Goal: Information Seeking & Learning: Learn about a topic

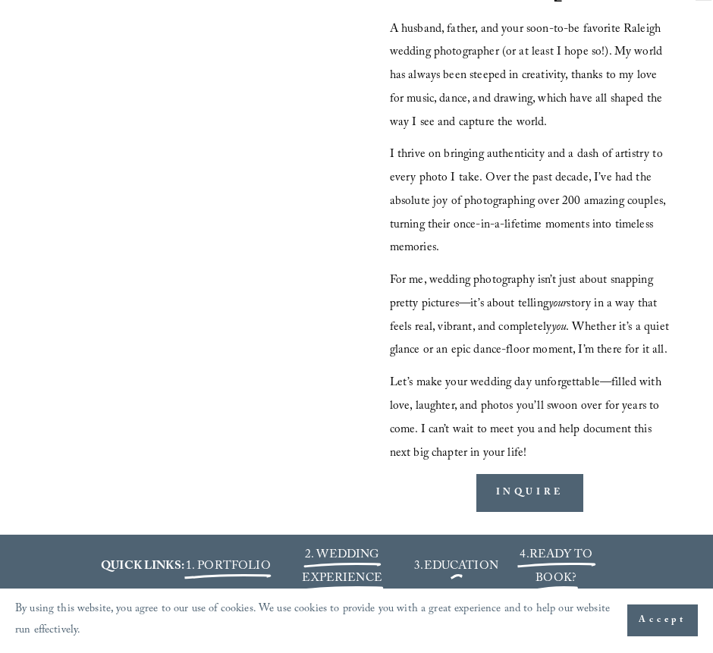
scroll to position [1509, 0]
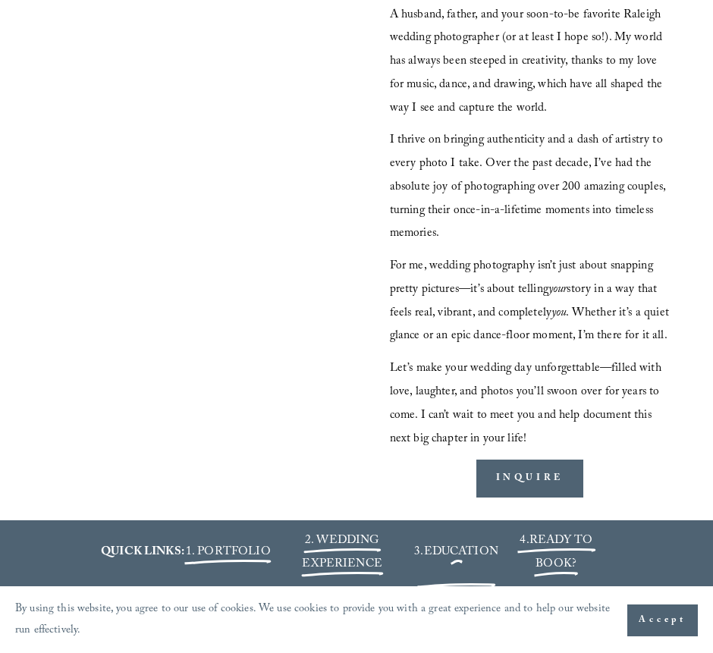
click at [457, 543] on span "EDUCATION" at bounding box center [461, 553] width 74 height 20
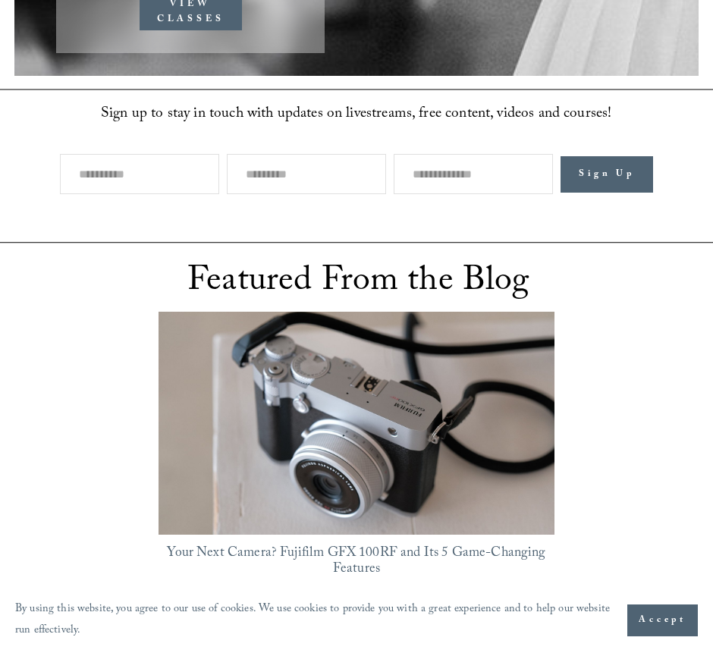
scroll to position [838, 0]
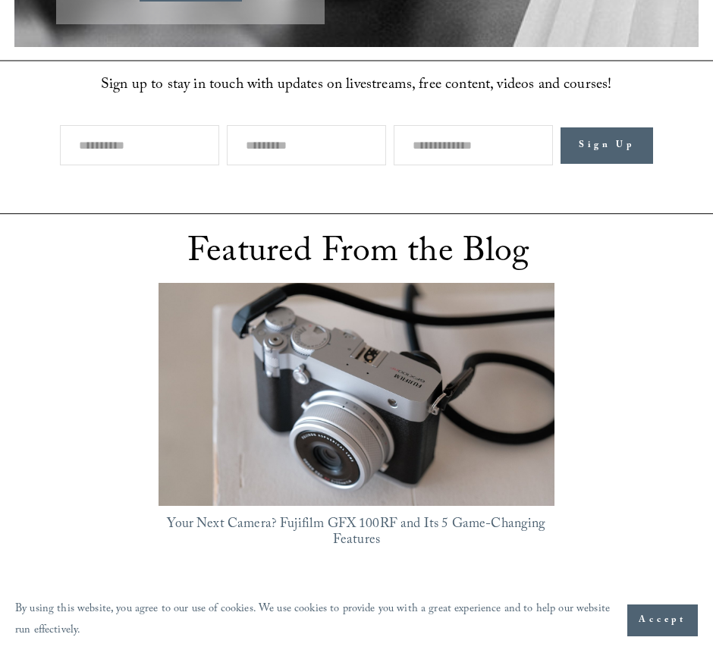
click at [100, 125] on input "text" at bounding box center [139, 145] width 159 height 40
type input "******"
type input "*****"
type input "**********"
click at [602, 138] on span "Sign Up" at bounding box center [607, 145] width 56 height 15
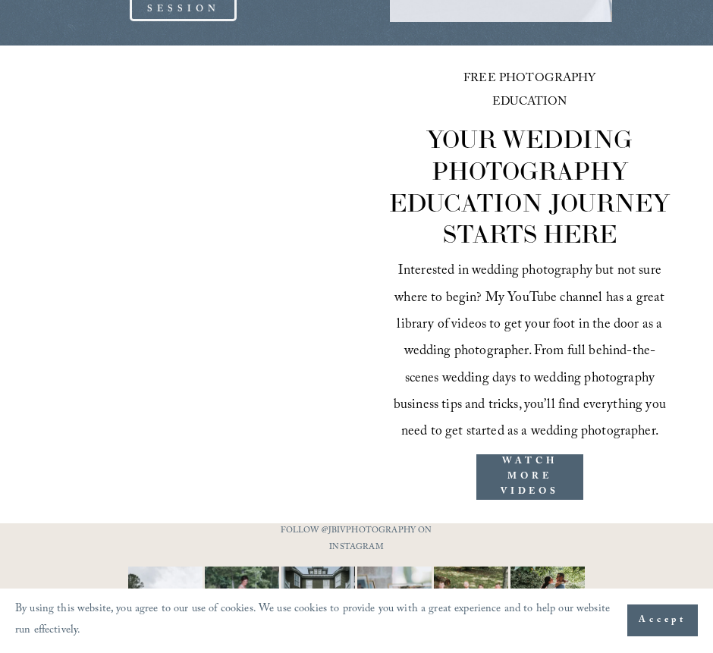
scroll to position [2213, 0]
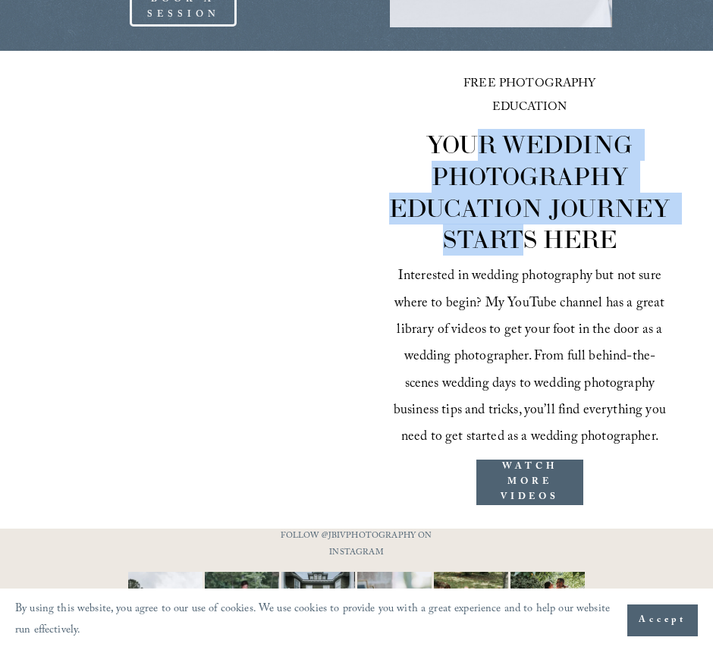
drag, startPoint x: 481, startPoint y: 121, endPoint x: 527, endPoint y: 210, distance: 100.8
click at [526, 209] on span "YOUR WEDDING PHOTOGRAPHY EDUCATION JOURNEY STARTS HERE" at bounding box center [532, 192] width 287 height 127
click at [527, 210] on span "YOUR WEDDING PHOTOGRAPHY EDUCATION JOURNEY STARTS HERE" at bounding box center [532, 192] width 287 height 127
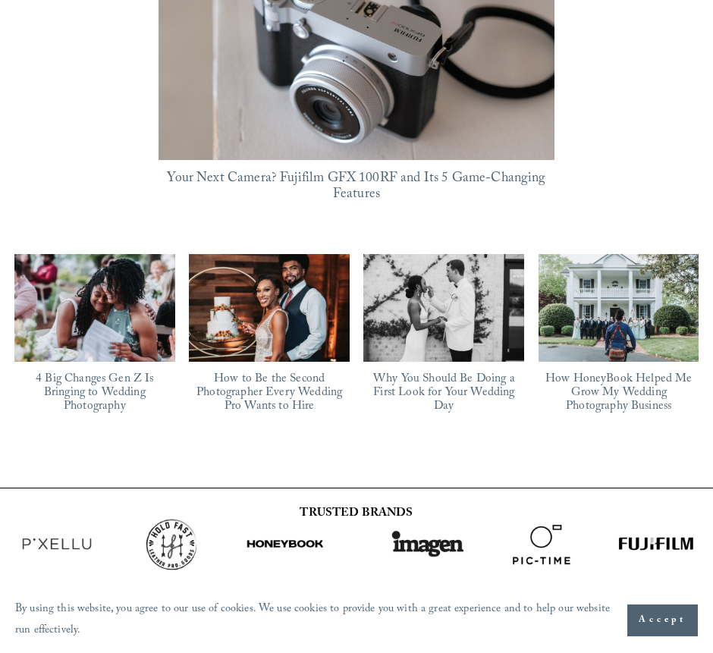
scroll to position [1184, 0]
click at [587, 370] on link "How HoneyBook Helped Me Grow My Wedding Photography Business" at bounding box center [618, 394] width 147 height 48
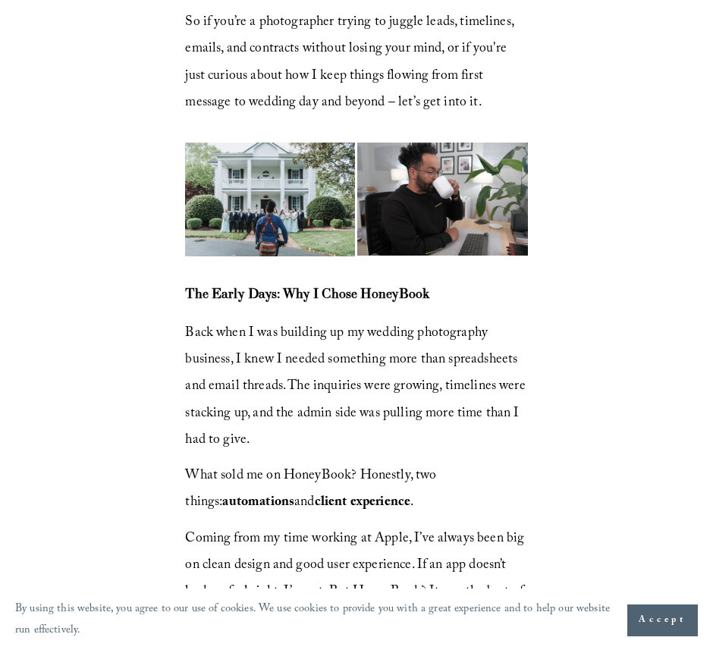
scroll to position [533, 0]
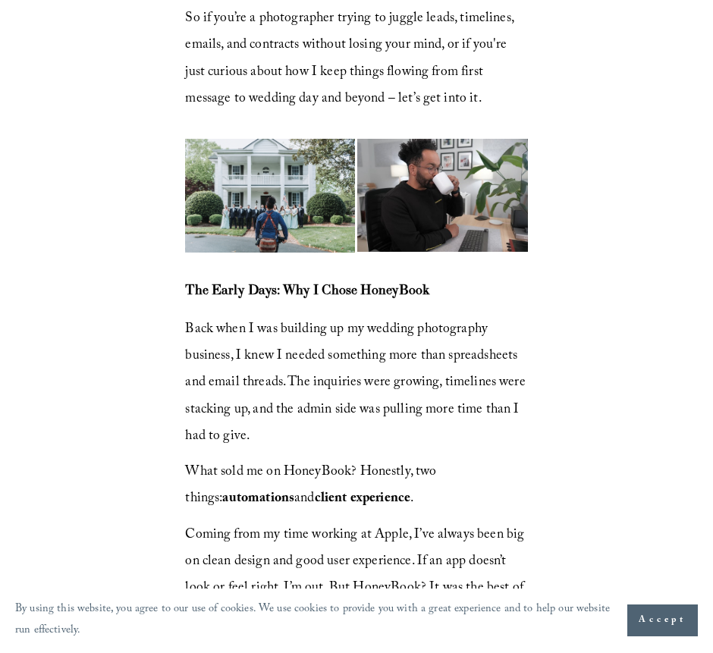
drag, startPoint x: 262, startPoint y: 330, endPoint x: 510, endPoint y: 360, distance: 249.1
click at [507, 360] on span "Back when I was building up my wedding photography business, I knew I needed so…" at bounding box center [357, 384] width 344 height 130
click at [510, 360] on span "Back when I was building up my wedding photography business, I knew I needed so…" at bounding box center [357, 384] width 344 height 130
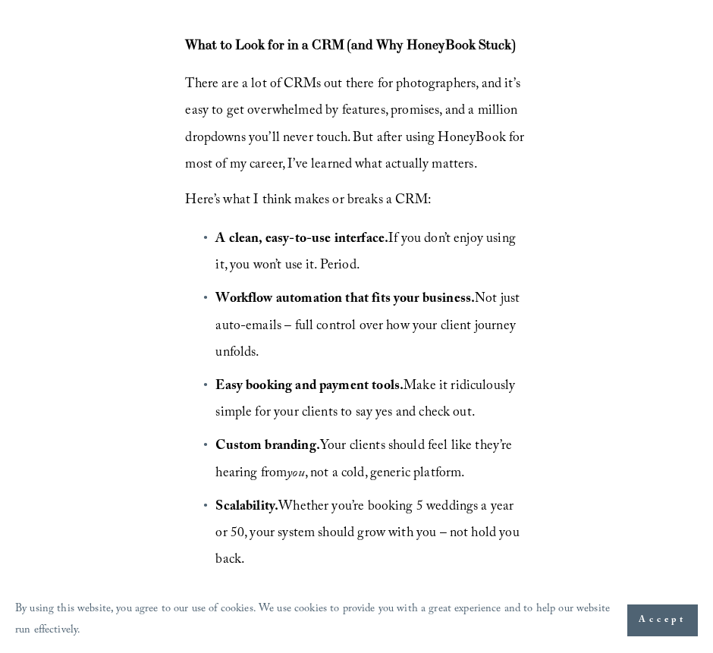
scroll to position [1475, 0]
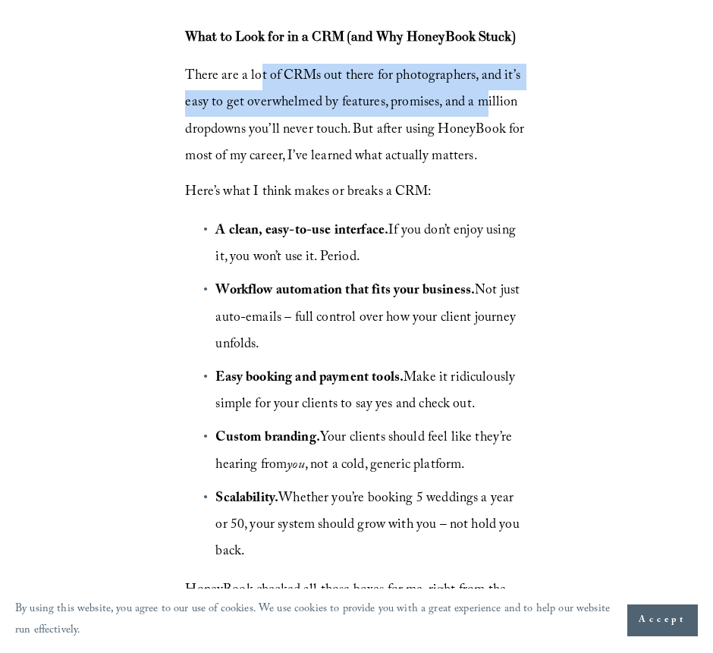
drag, startPoint x: 260, startPoint y: 71, endPoint x: 503, endPoint y: 101, distance: 244.5
click at [499, 99] on span "There are a lot of CRMs out there for photographers, and it’s easy to get overw…" at bounding box center [356, 116] width 342 height 103
click at [503, 101] on span "There are a lot of CRMs out there for photographers, and it’s easy to get overw…" at bounding box center [356, 116] width 342 height 103
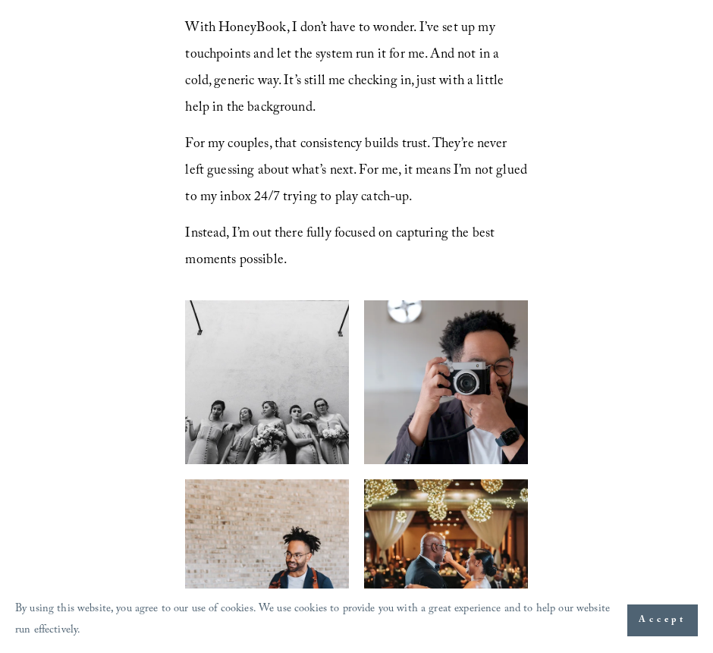
scroll to position [2340, 0]
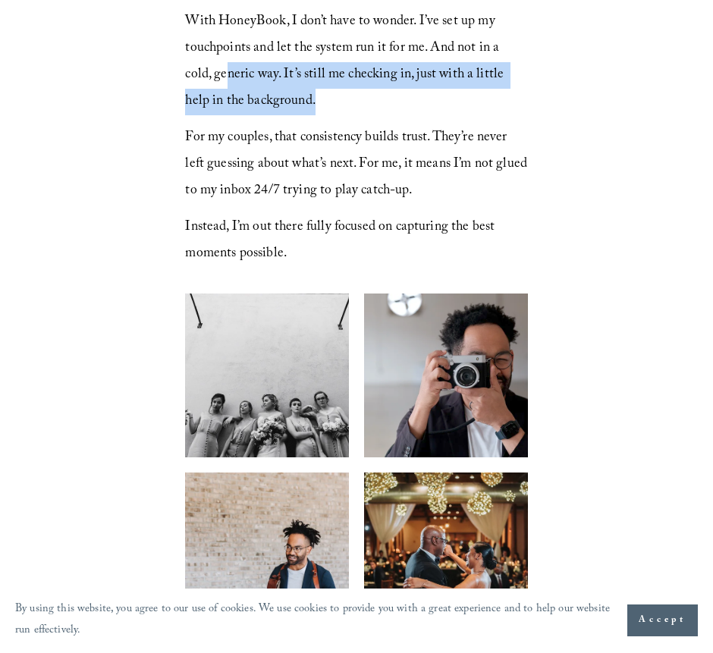
drag, startPoint x: 230, startPoint y: 71, endPoint x: 419, endPoint y: 90, distance: 190.5
click at [419, 90] on p "With HoneyBook, I don’t have to wonder. I’ve set up my touchpoints and let the …" at bounding box center [356, 62] width 342 height 107
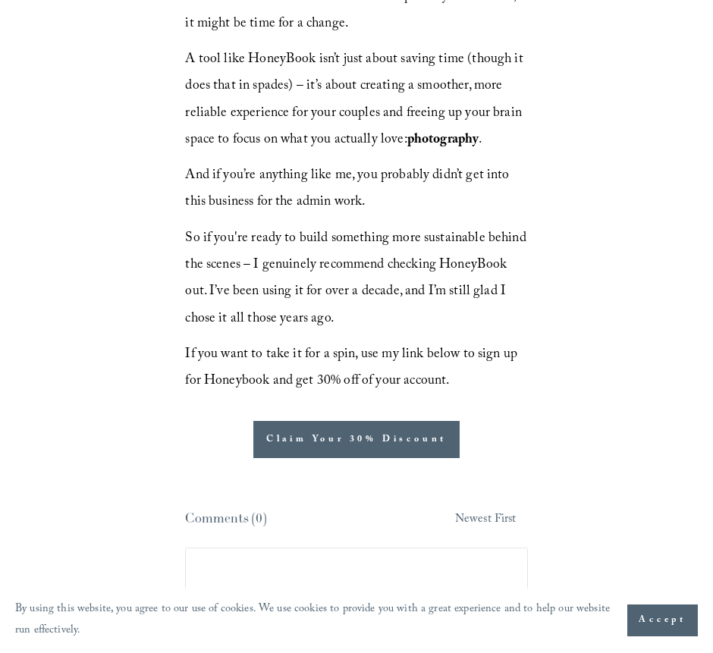
scroll to position [4838, 0]
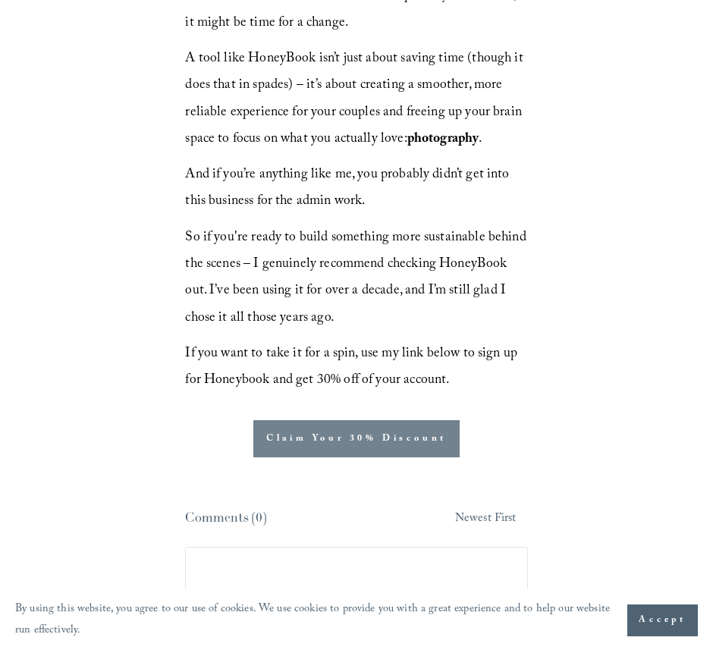
click at [314, 443] on link "Claim Your 30% Discount" at bounding box center [356, 438] width 206 height 37
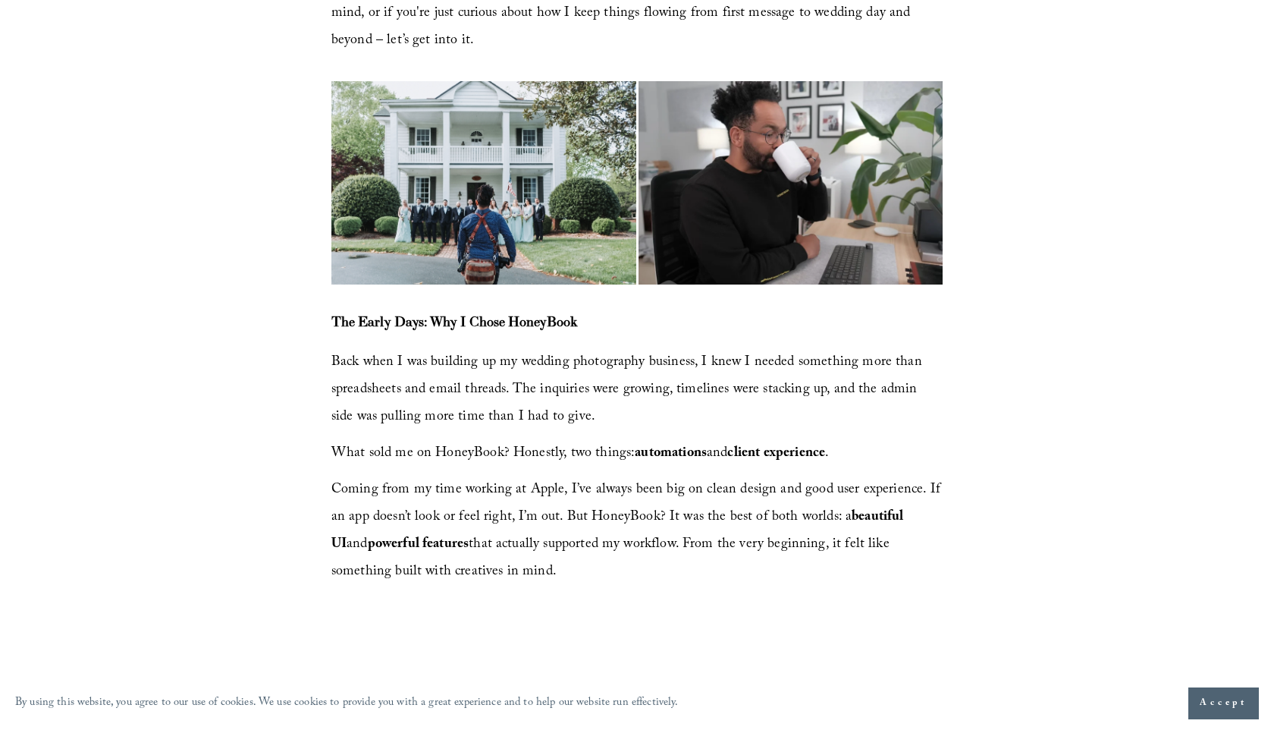
scroll to position [0, 0]
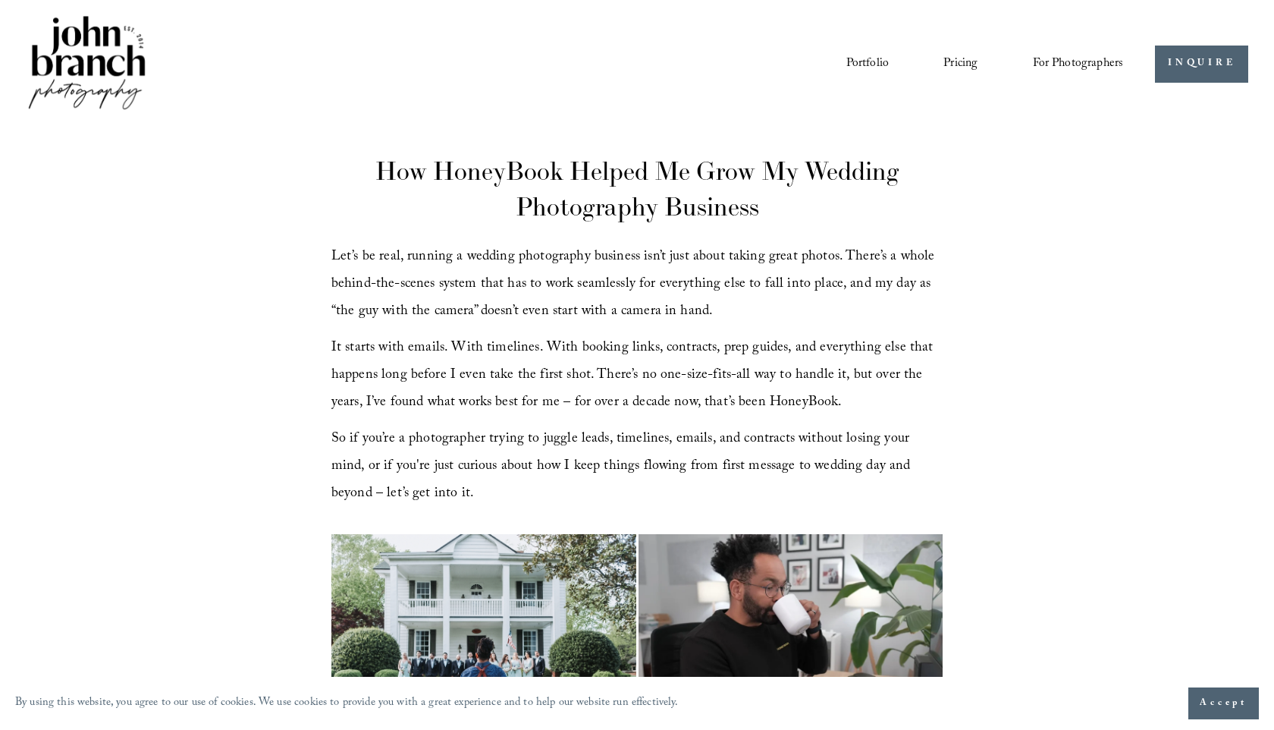
click at [0, 0] on span "Education" at bounding box center [0, 0] width 0 height 0
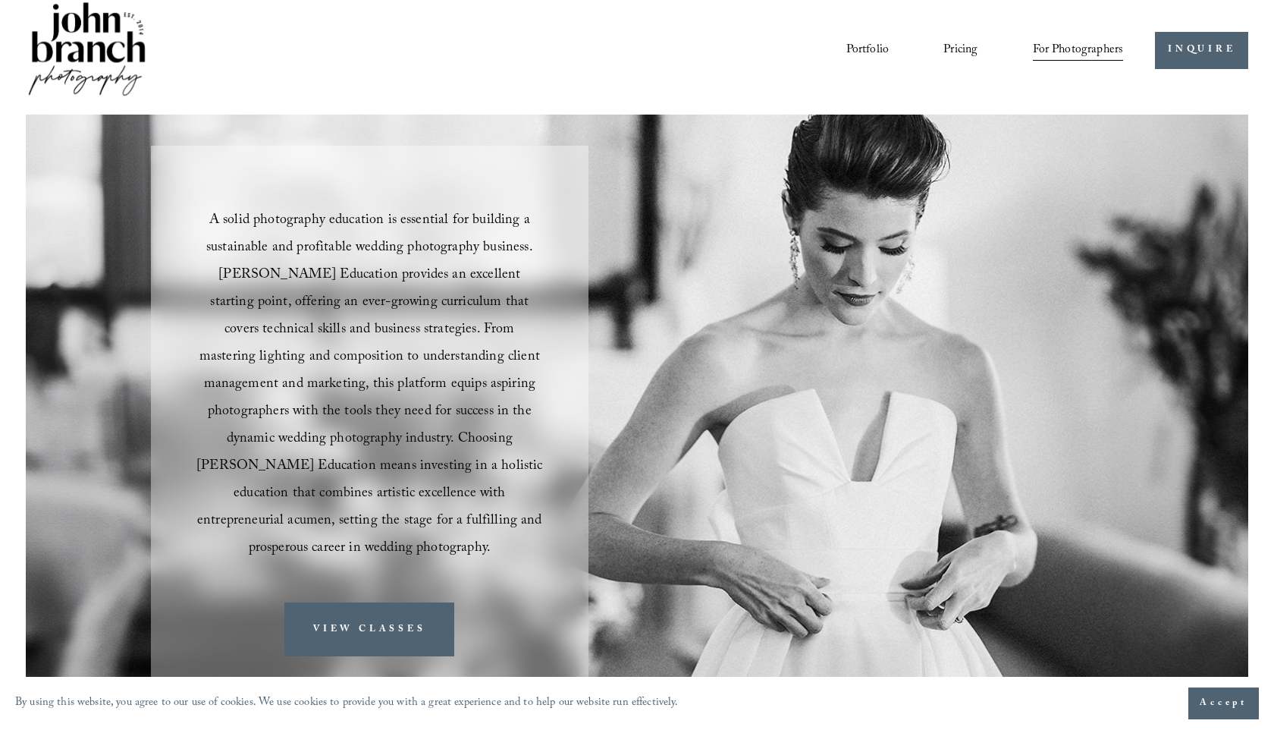
scroll to position [16, 0]
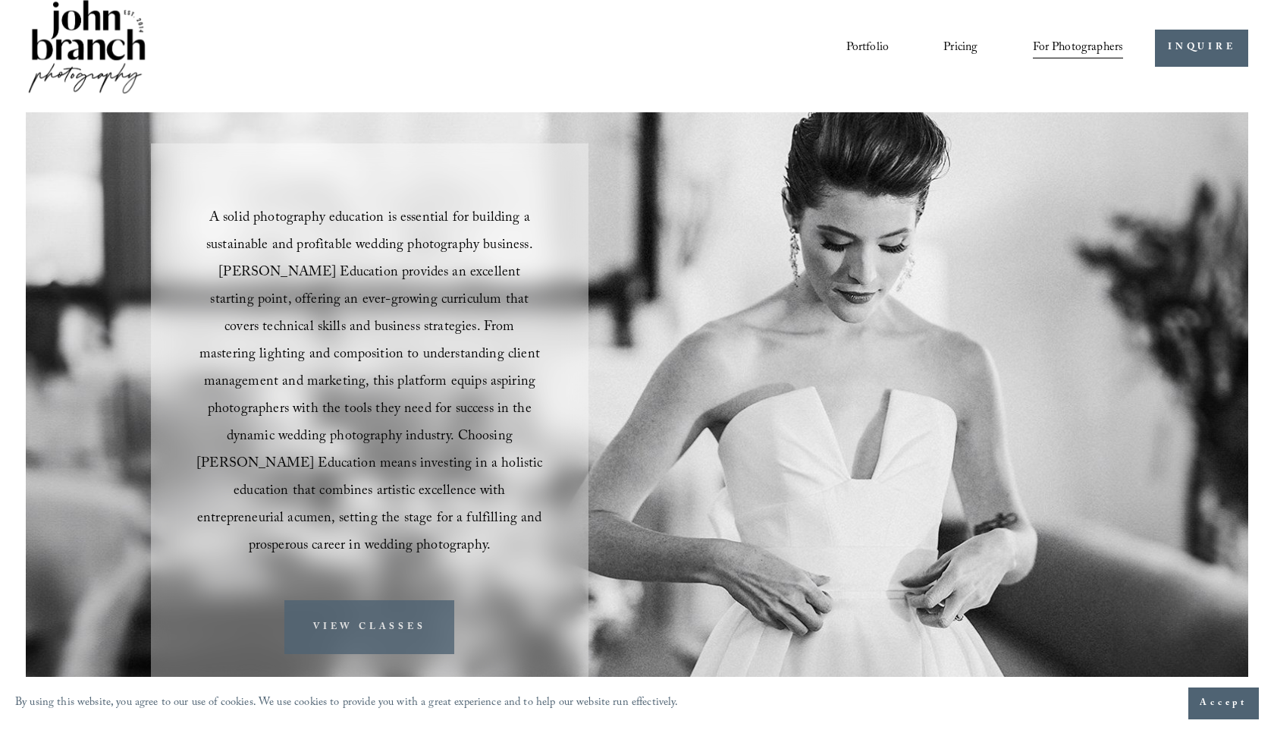
click at [414, 600] on link "VIEW CLASSES" at bounding box center [369, 627] width 170 height 54
